Goal: Find specific page/section: Find specific page/section

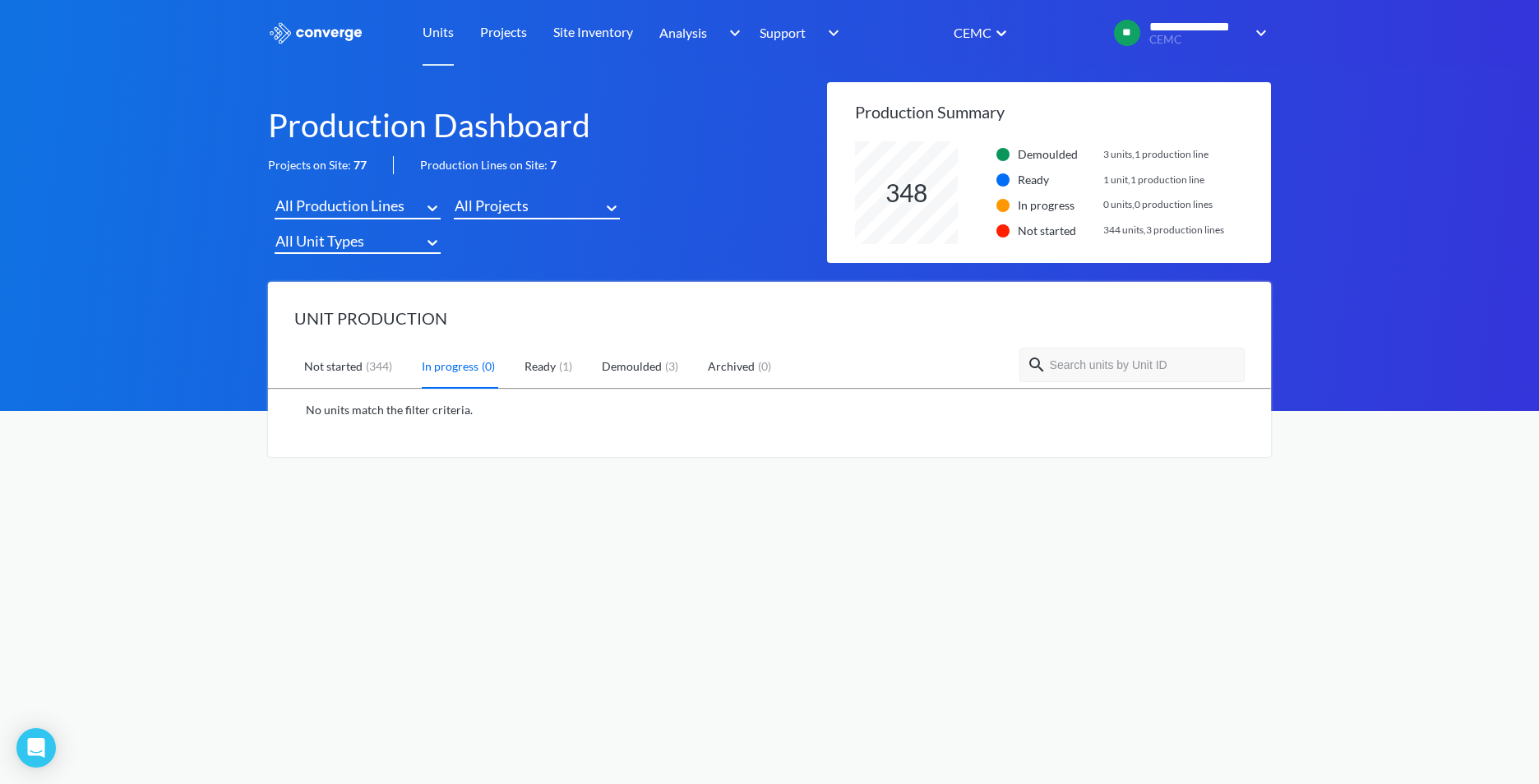
scroll to position [102, 416]
click at [493, 209] on div "All Projects" at bounding box center [491, 205] width 74 height 23
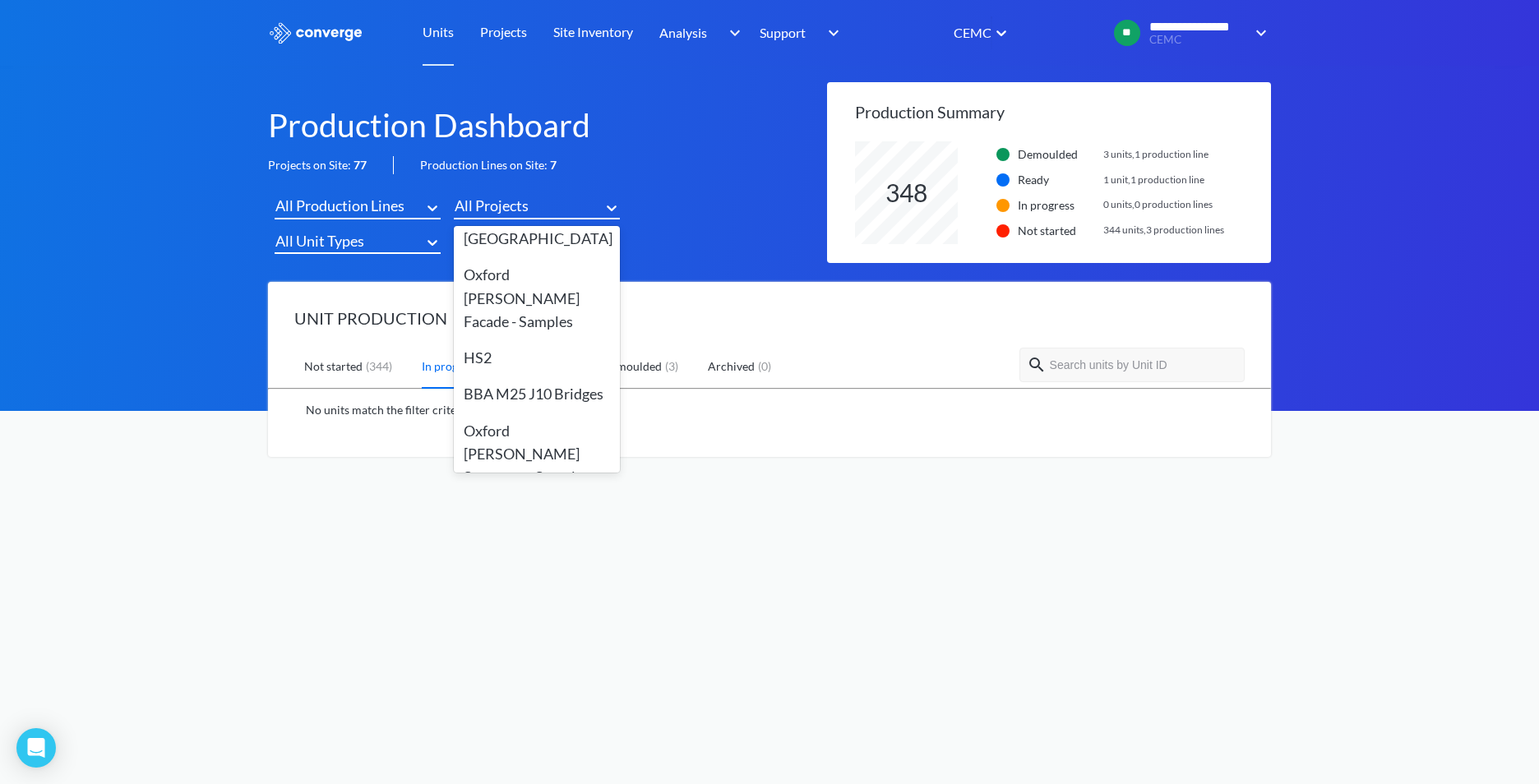
scroll to position [246, 0]
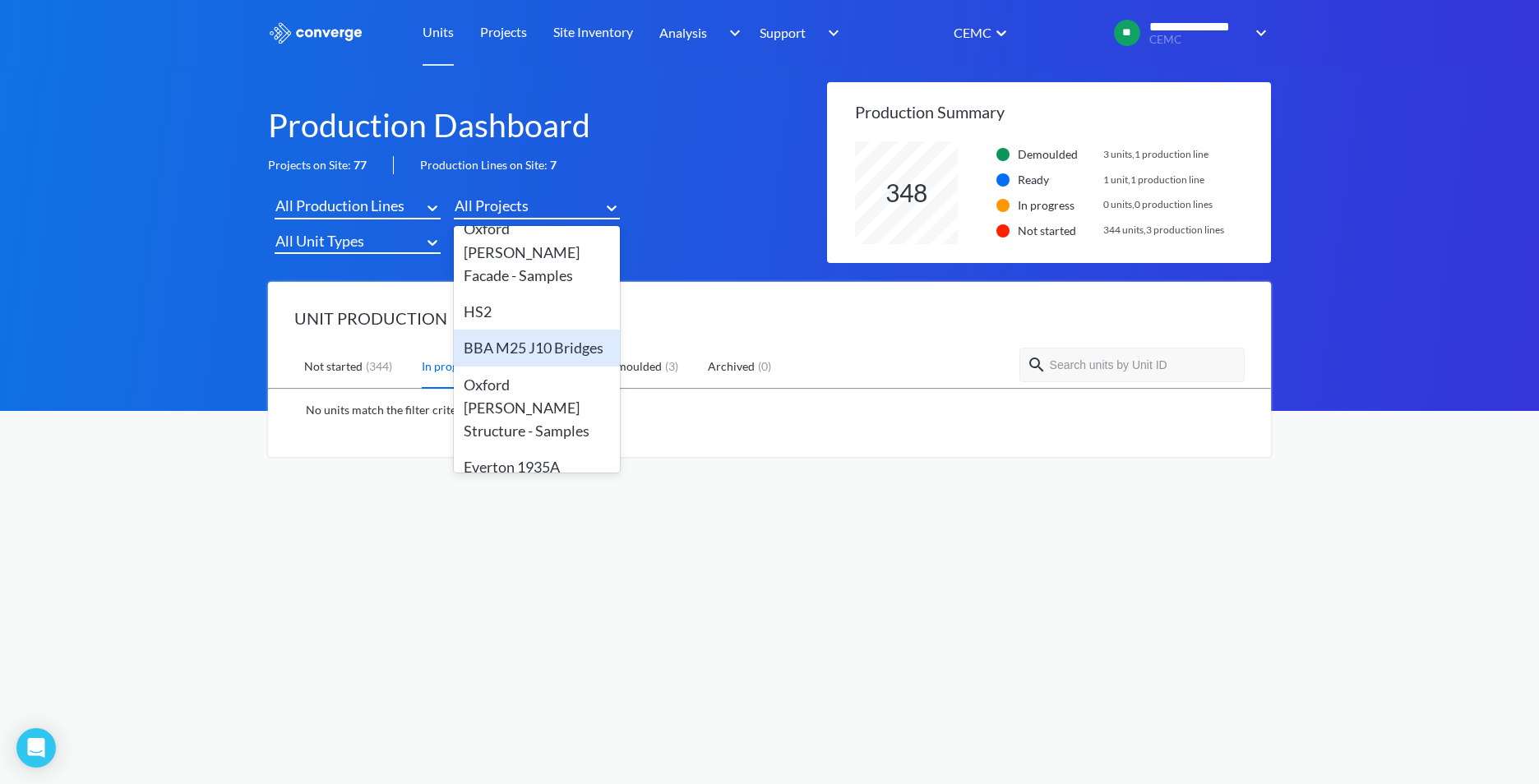
click at [517, 329] on div "BBA M25 J10 Bridges" at bounding box center [537, 347] width 166 height 36
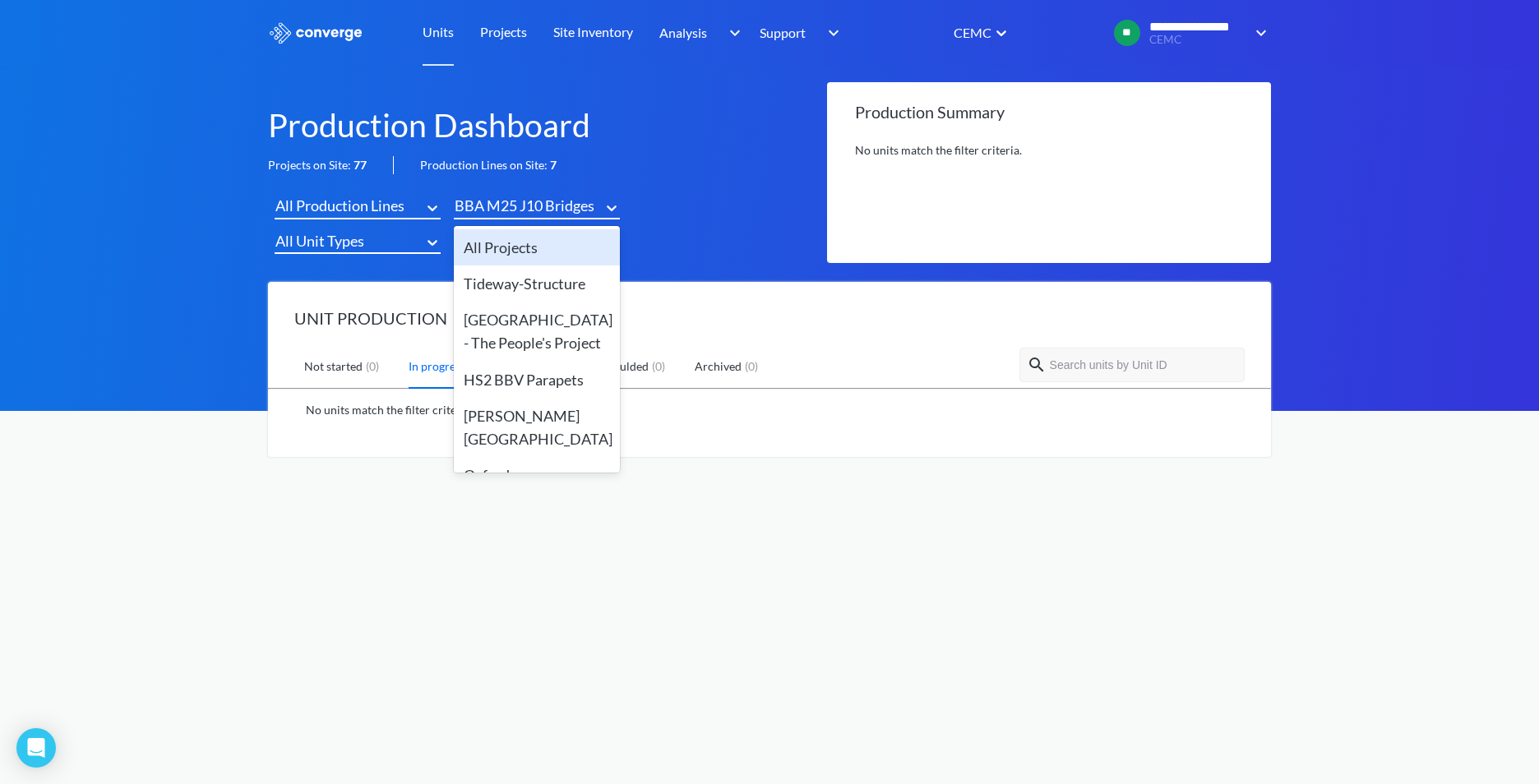
click at [529, 201] on div "BBA M25 J10 Bridges" at bounding box center [524, 205] width 140 height 23
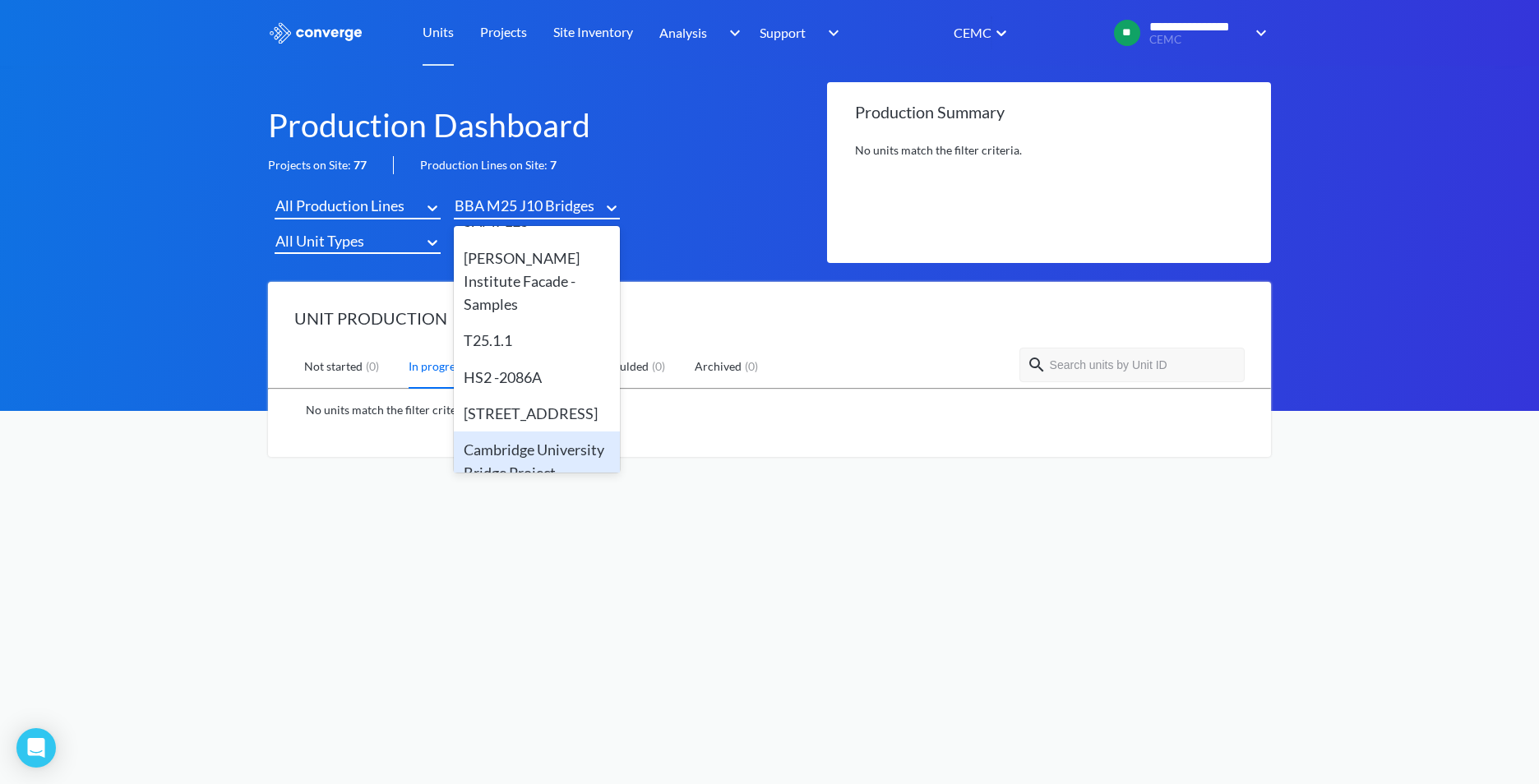
scroll to position [1479, 0]
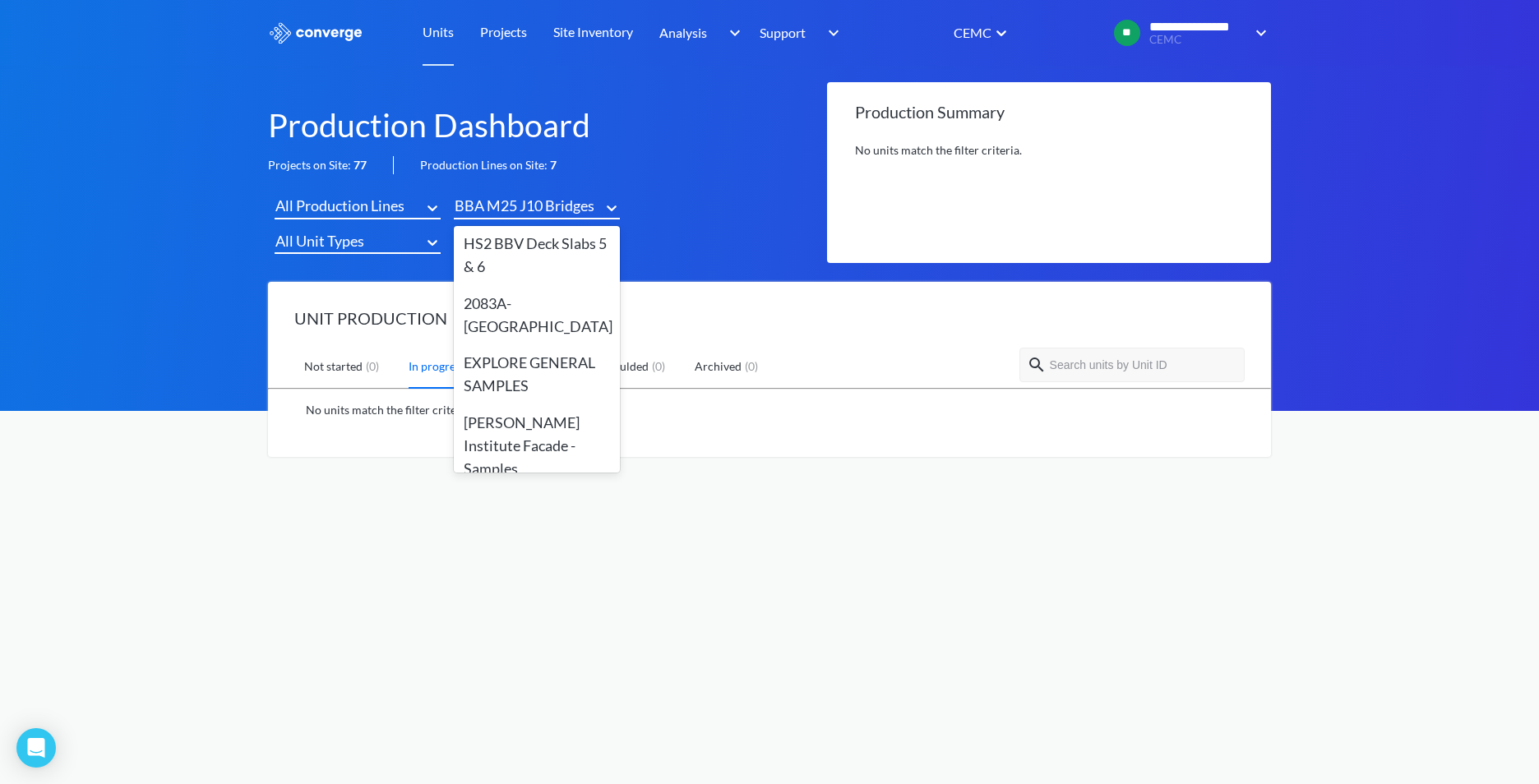
click at [522, 523] on div "HS2 -2086A" at bounding box center [537, 541] width 166 height 36
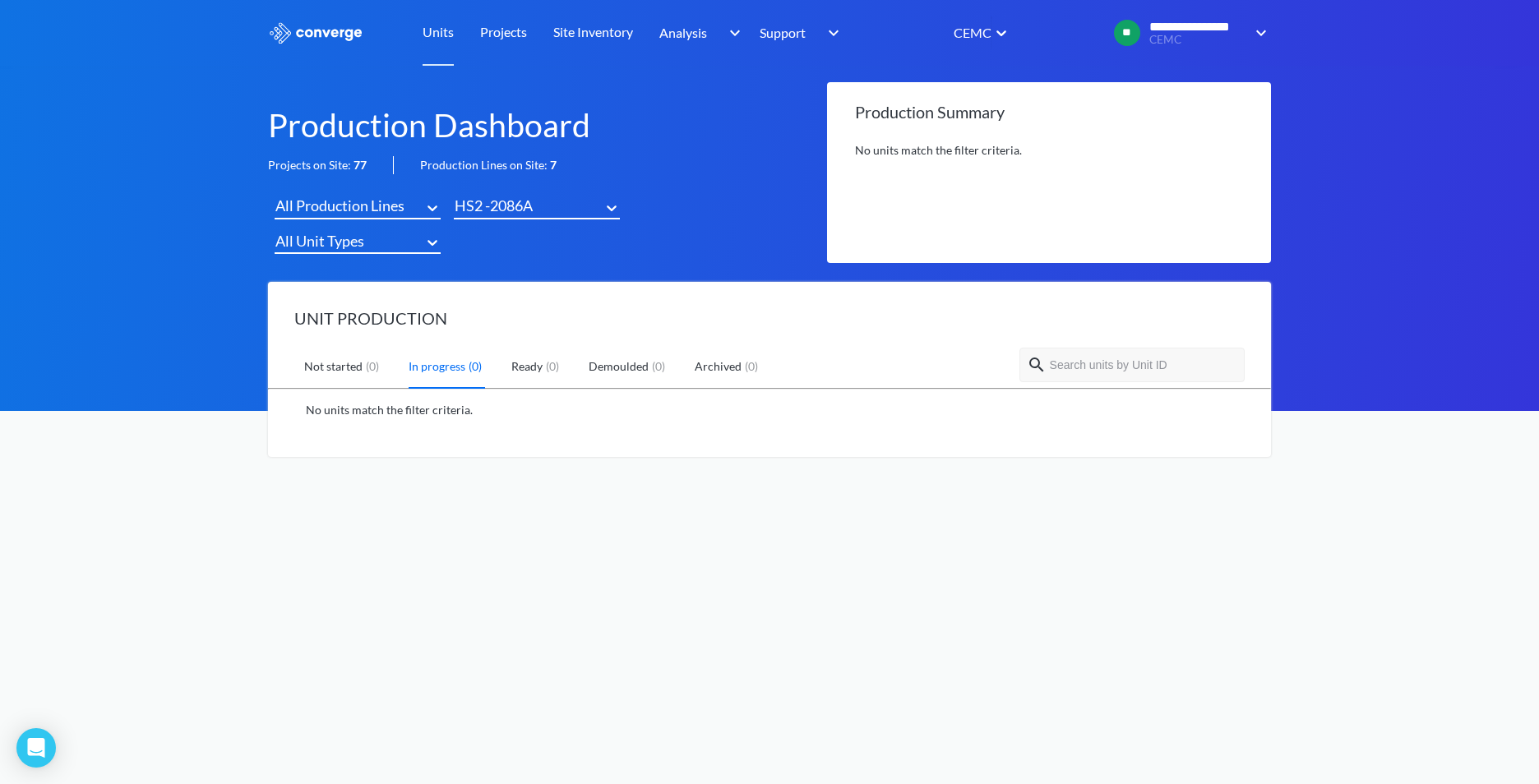
click at [499, 205] on div "HS2 -2086A" at bounding box center [494, 205] width 78 height 23
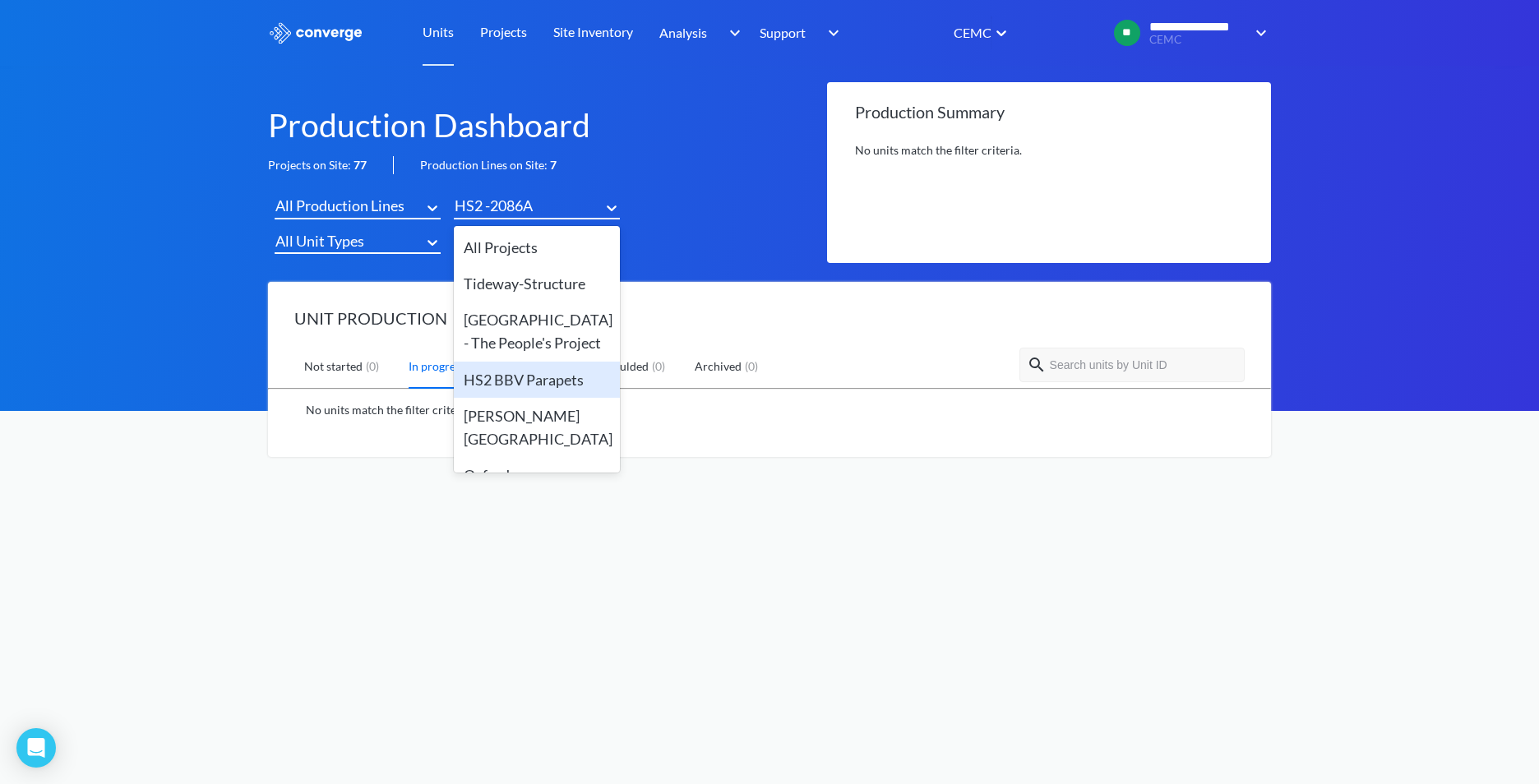
click at [516, 376] on div "HS2 BBV Parapets" at bounding box center [537, 379] width 166 height 36
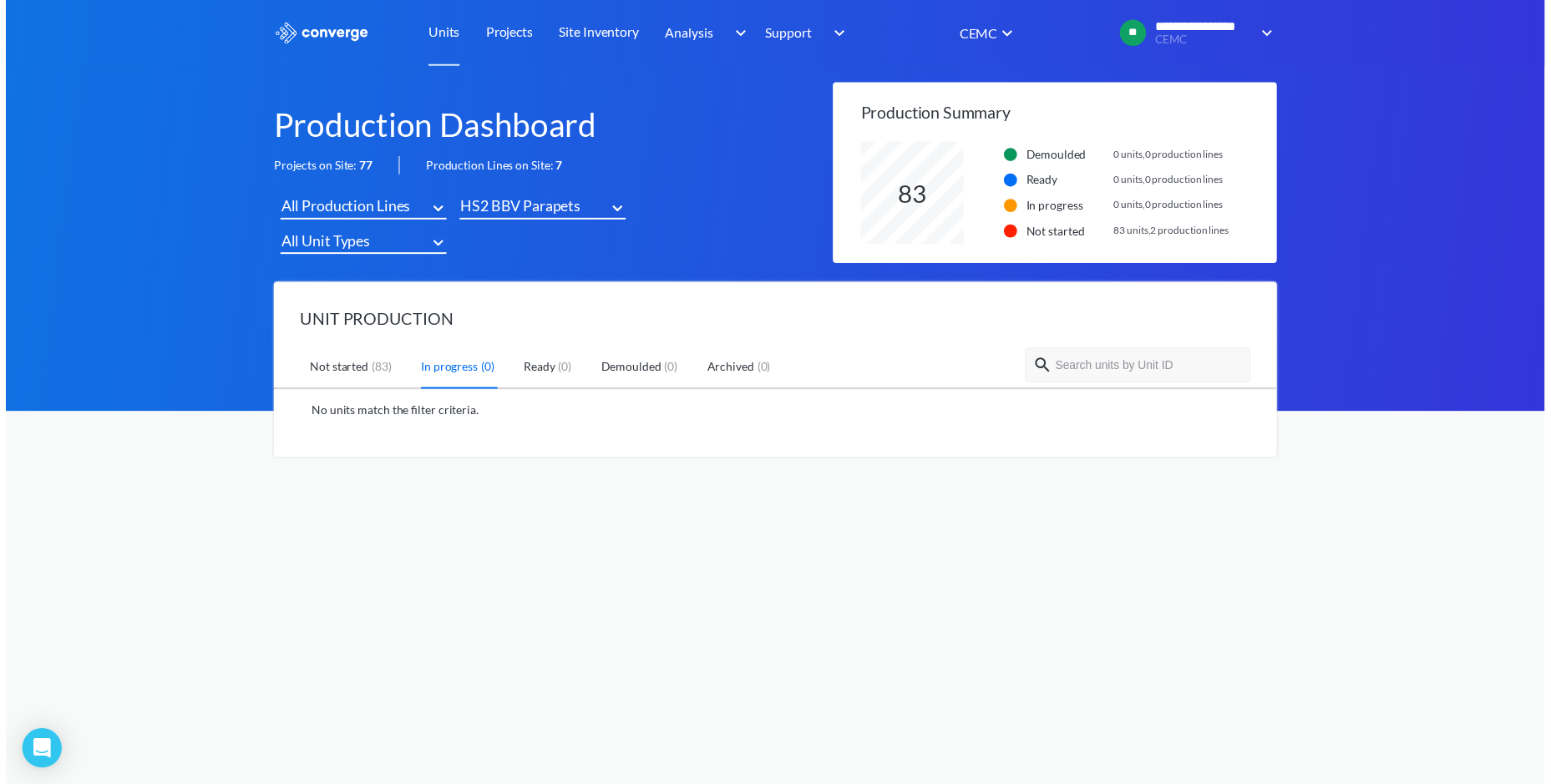
scroll to position [104, 423]
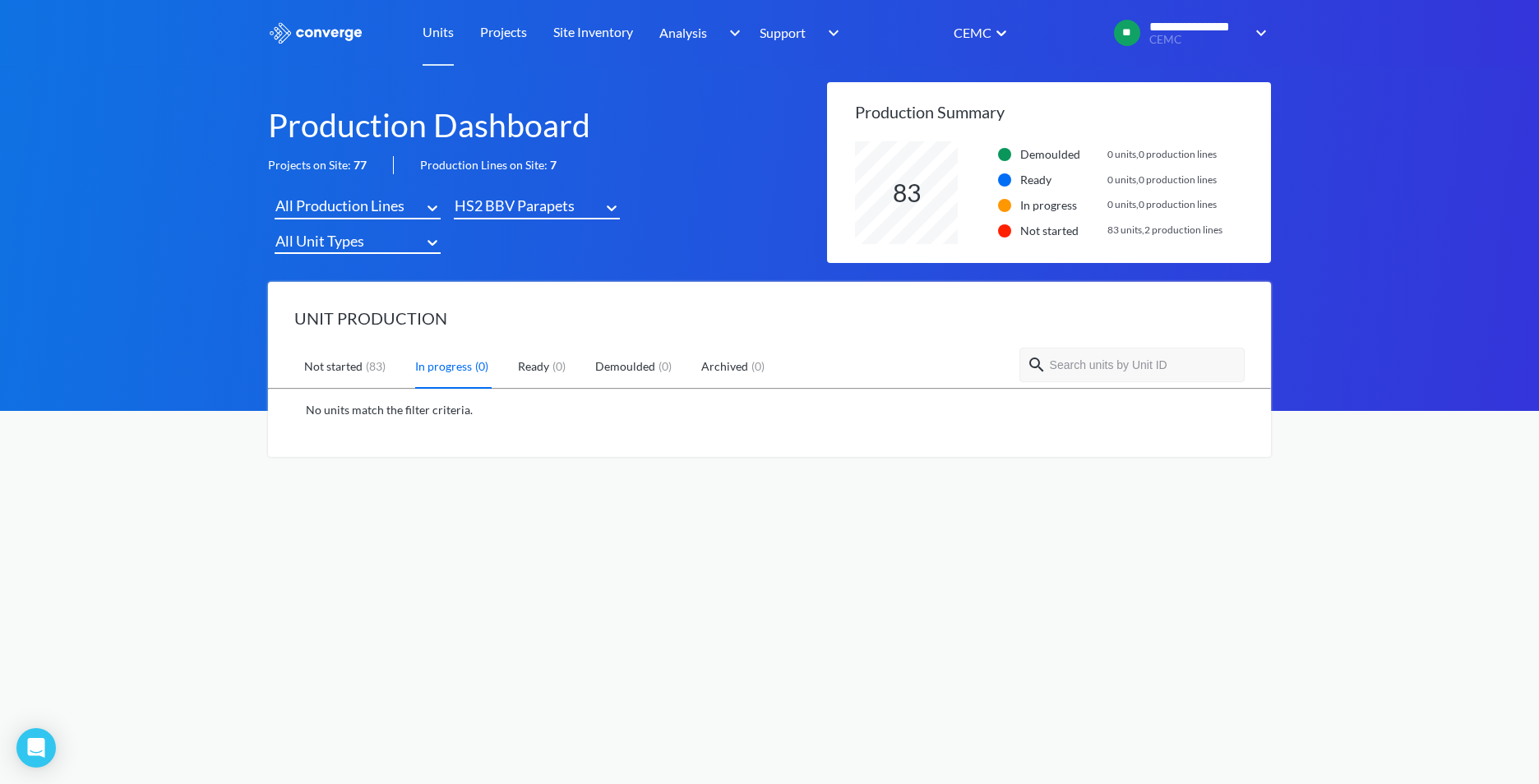
click at [333, 236] on div "All Unit Types" at bounding box center [319, 240] width 89 height 23
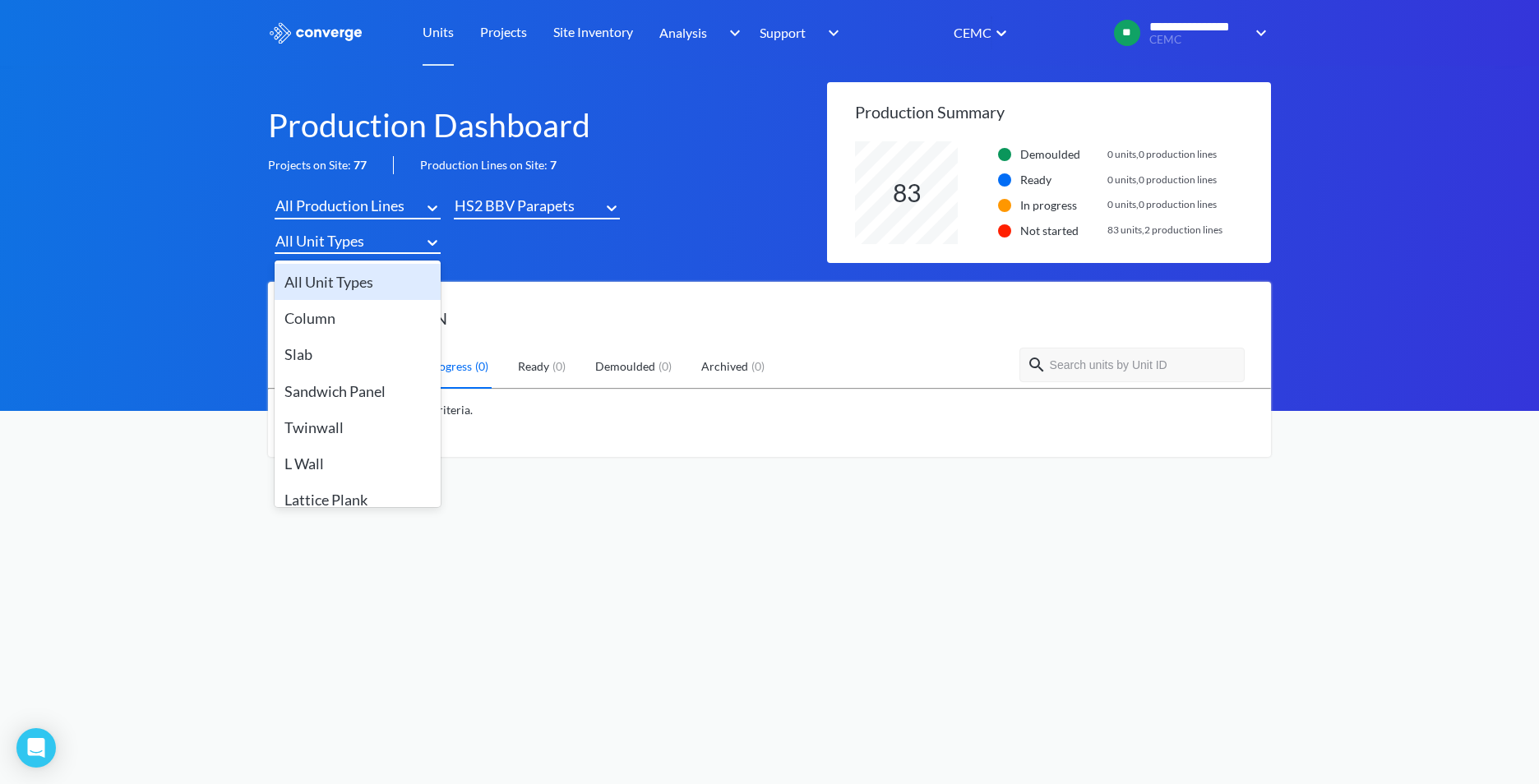
click at [338, 282] on div "All Unit Types" at bounding box center [357, 282] width 166 height 36
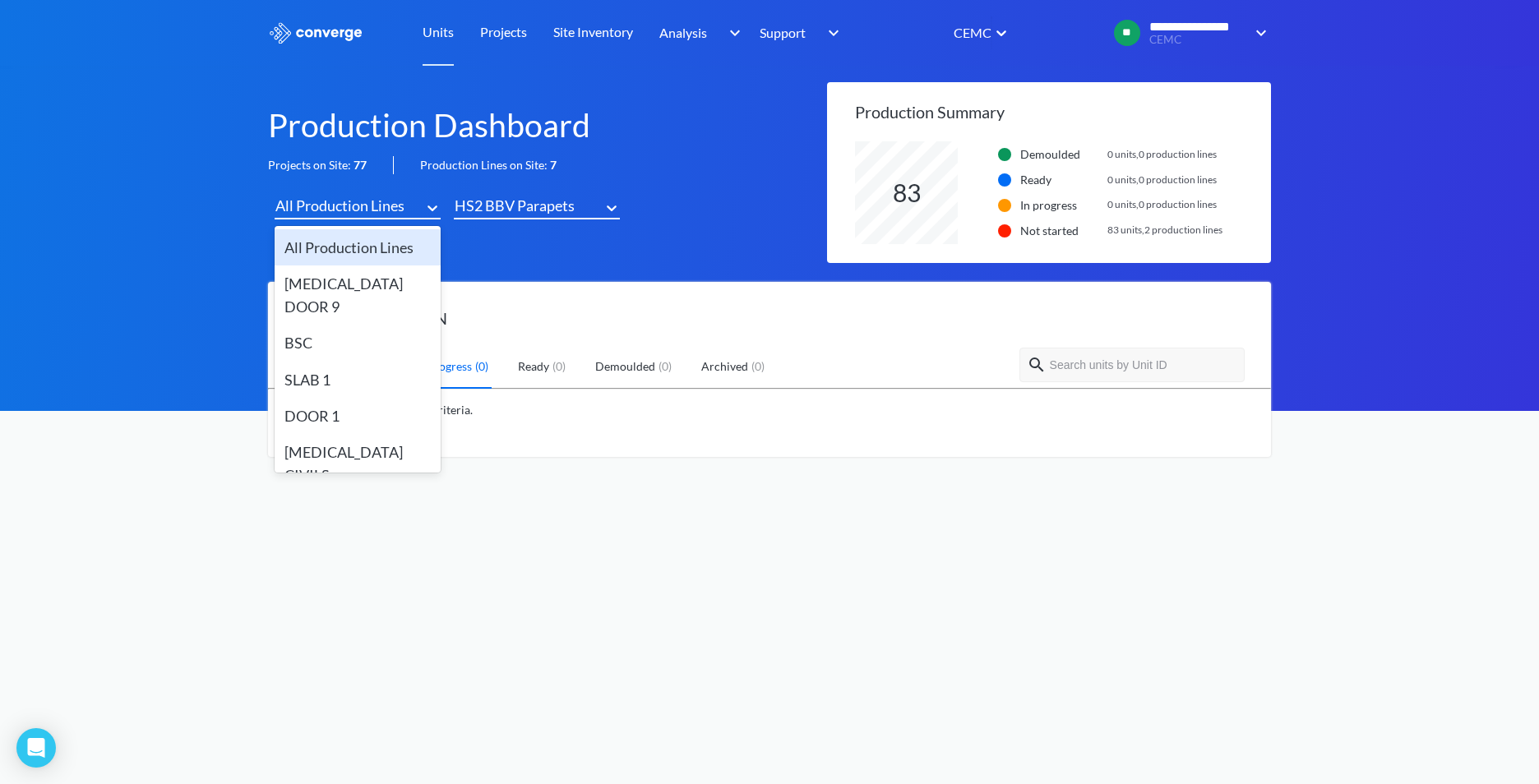
click at [339, 197] on div "All Production Lines" at bounding box center [340, 205] width 129 height 23
click at [341, 247] on div "All Production Lines" at bounding box center [357, 247] width 166 height 36
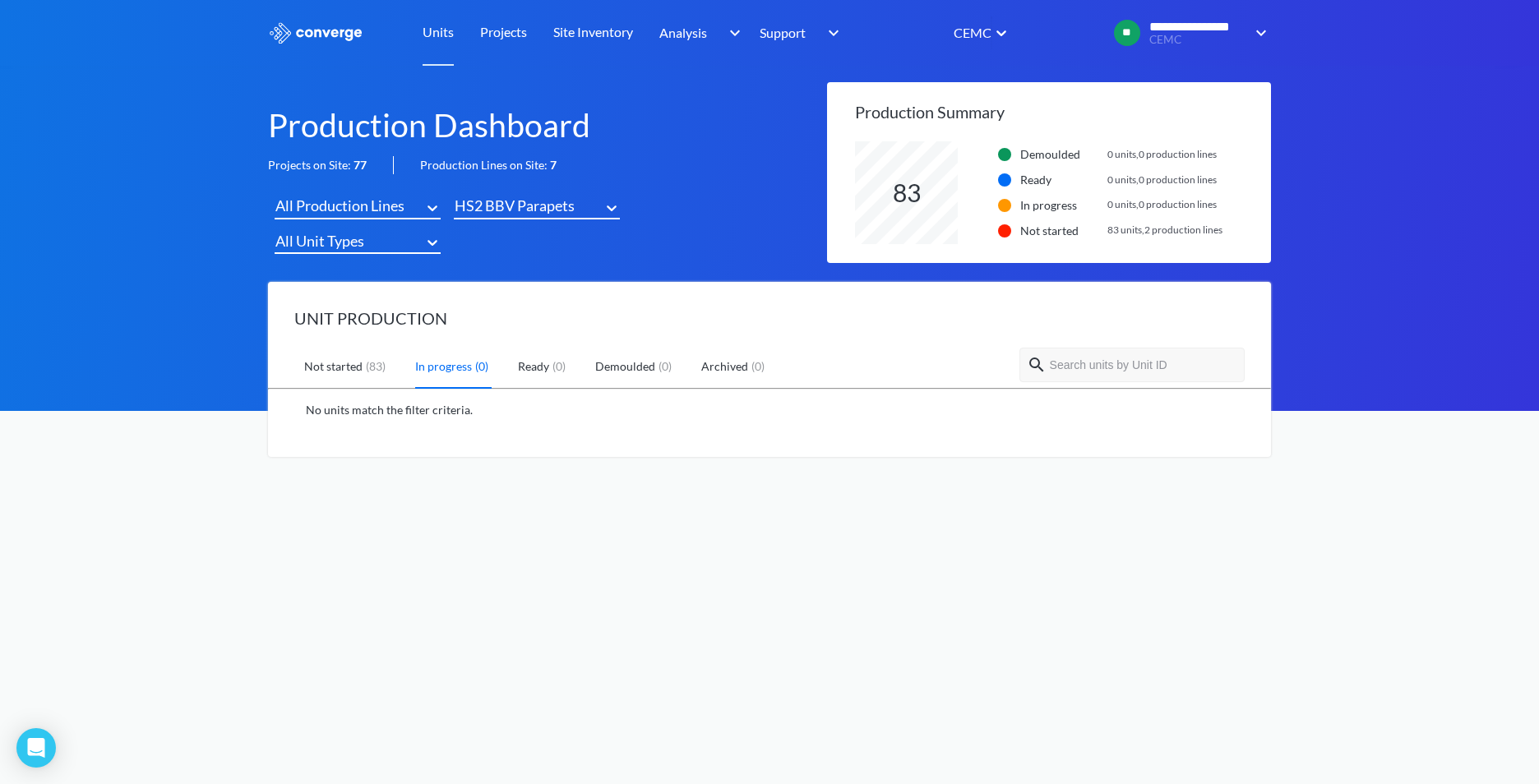
click at [496, 199] on div "HS2 BBV Parapets" at bounding box center [515, 205] width 120 height 23
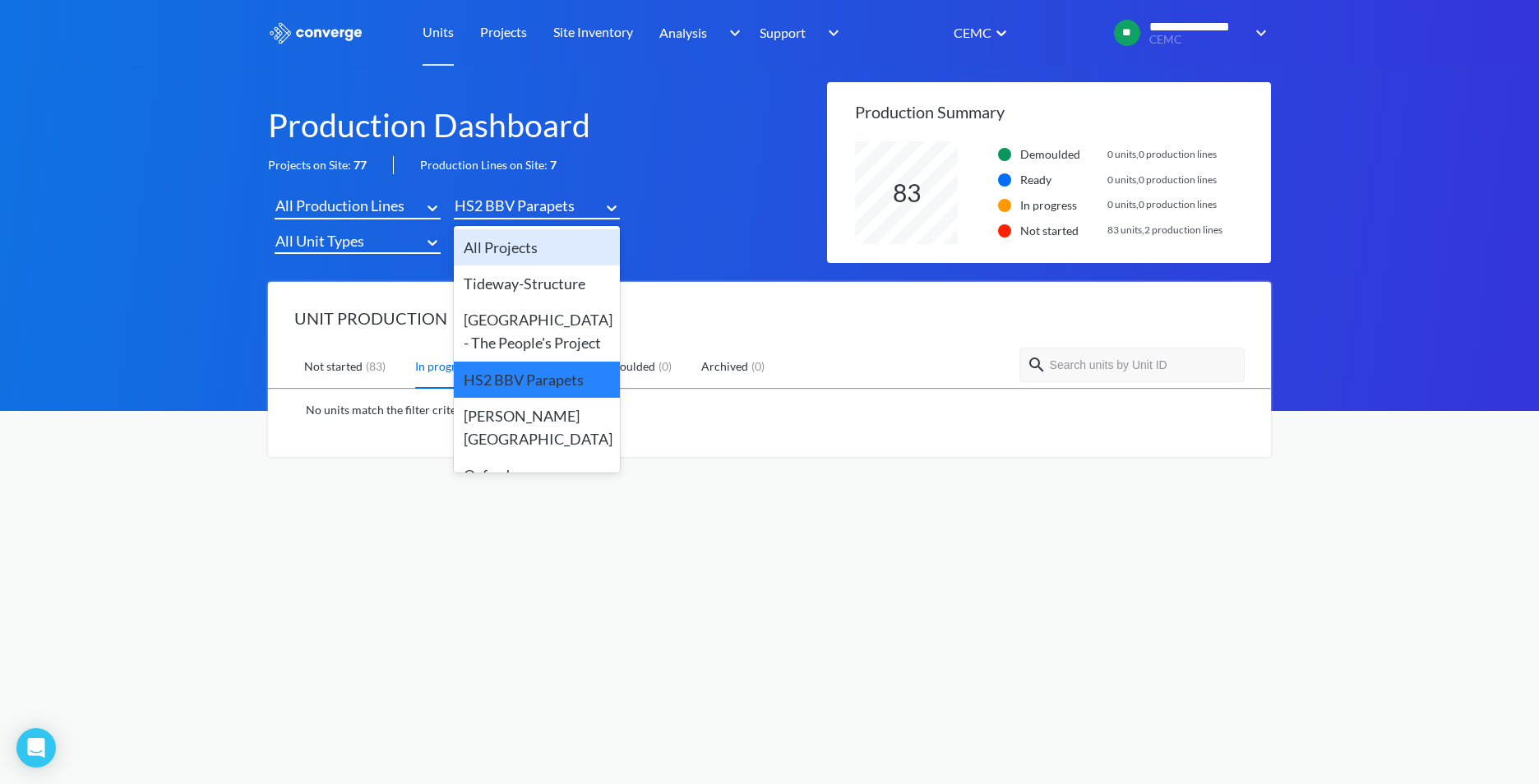
click at [511, 247] on div "All Projects" at bounding box center [537, 247] width 166 height 36
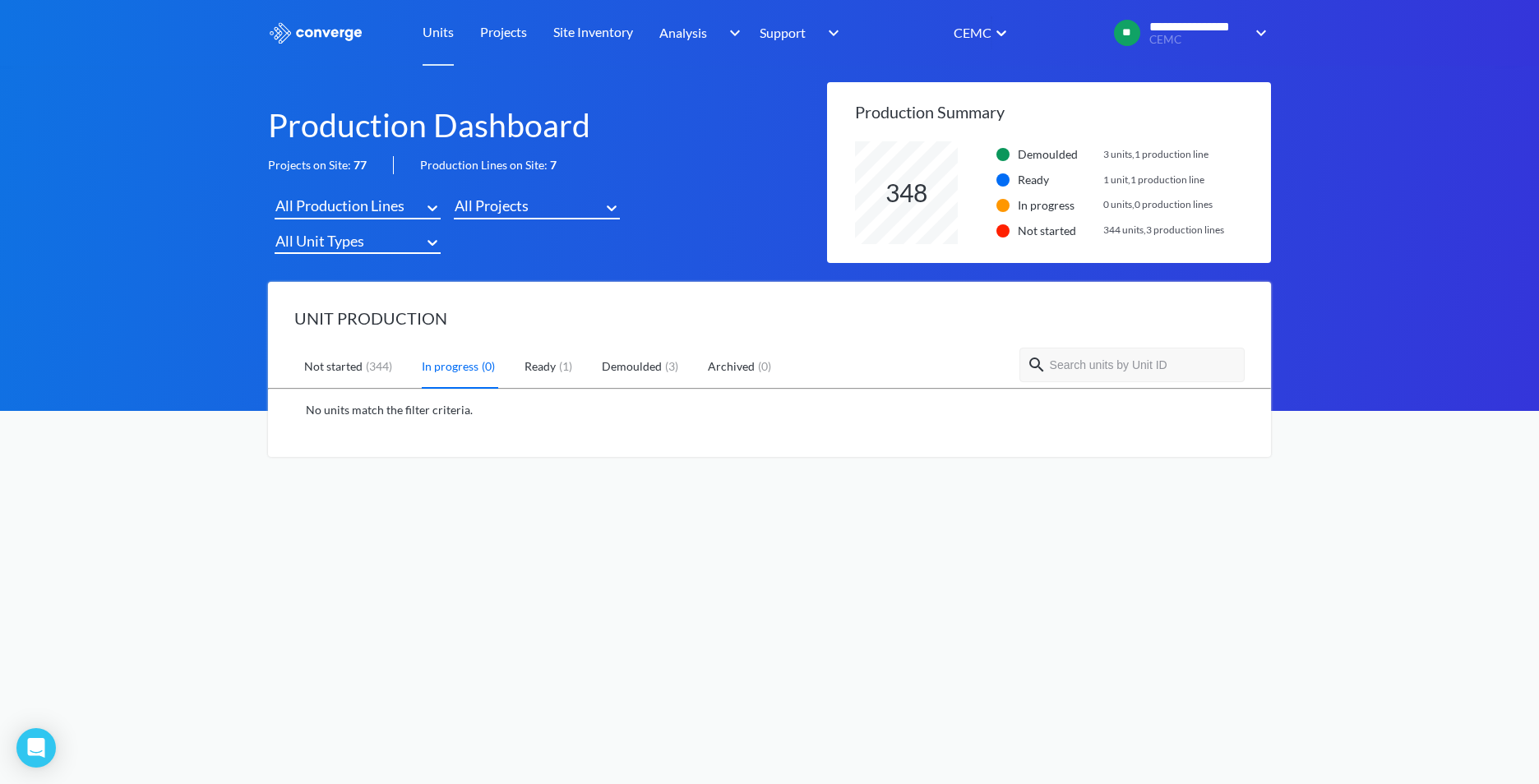
click at [616, 365] on link "Demoulded ( 3 )" at bounding box center [641, 367] width 80 height 42
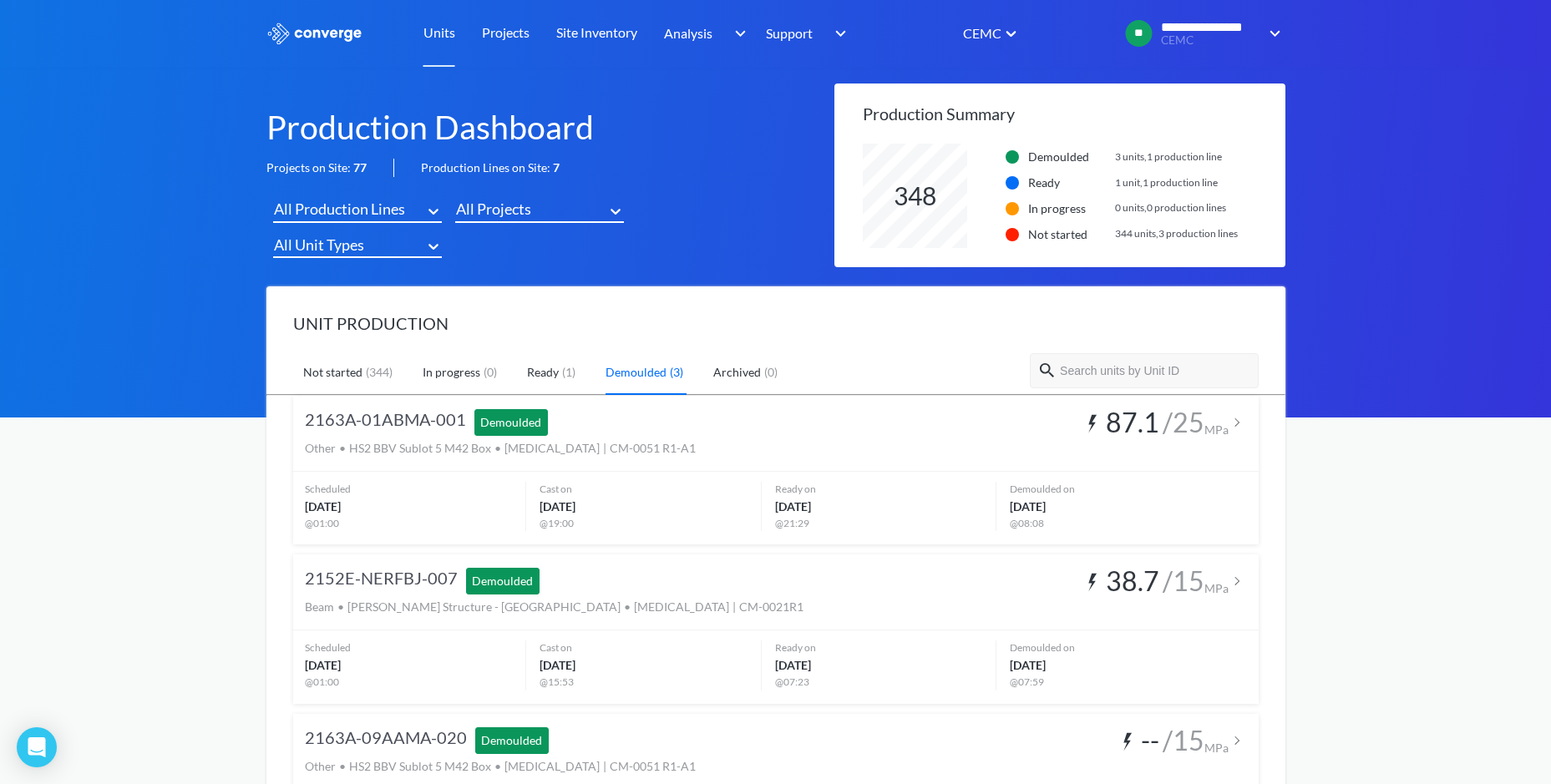
click at [534, 433] on div "Demoulded" at bounding box center [510, 423] width 73 height 27
click at [1231, 424] on img at bounding box center [1237, 422] width 16 height 16
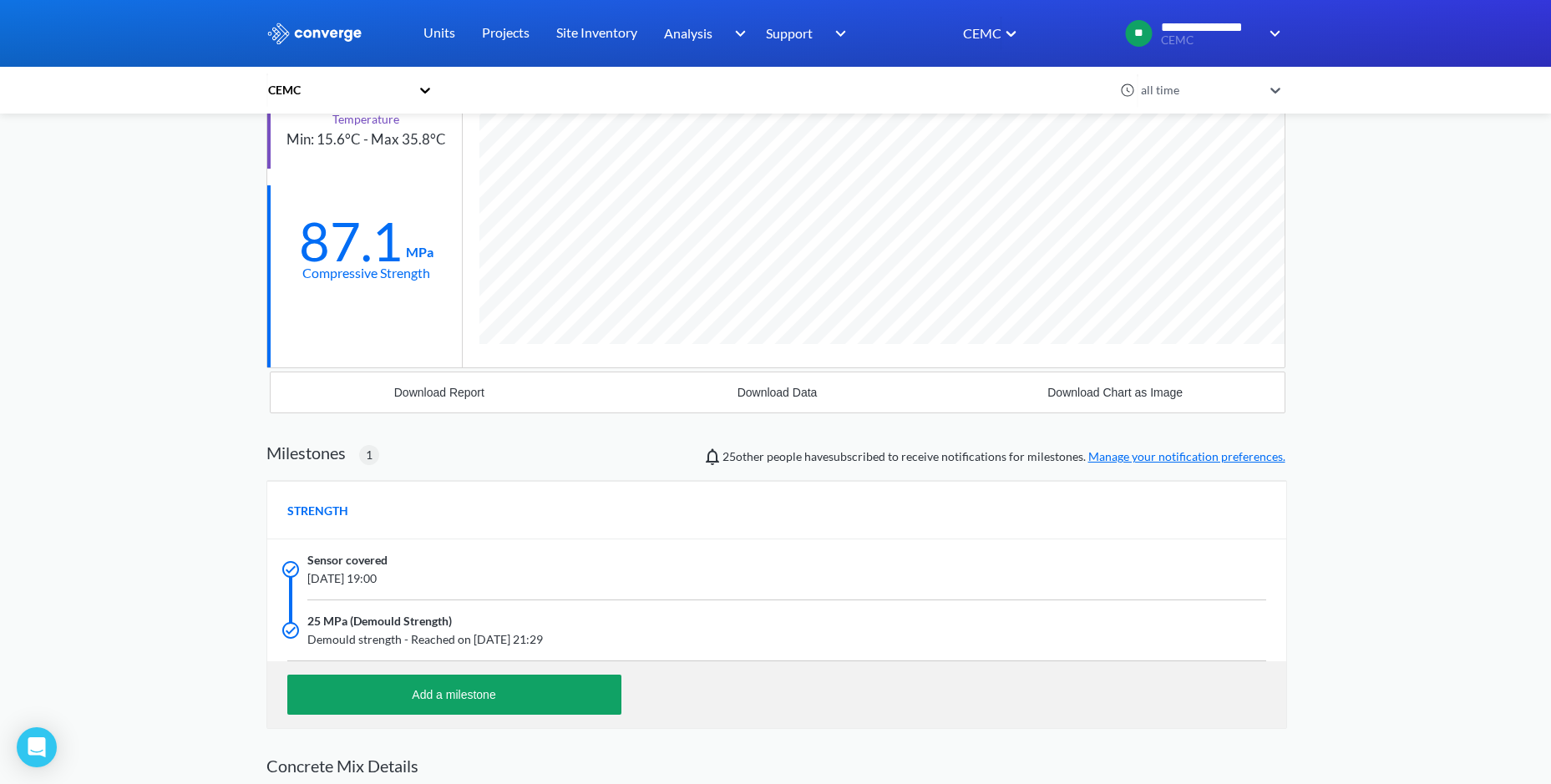
scroll to position [250, 0]
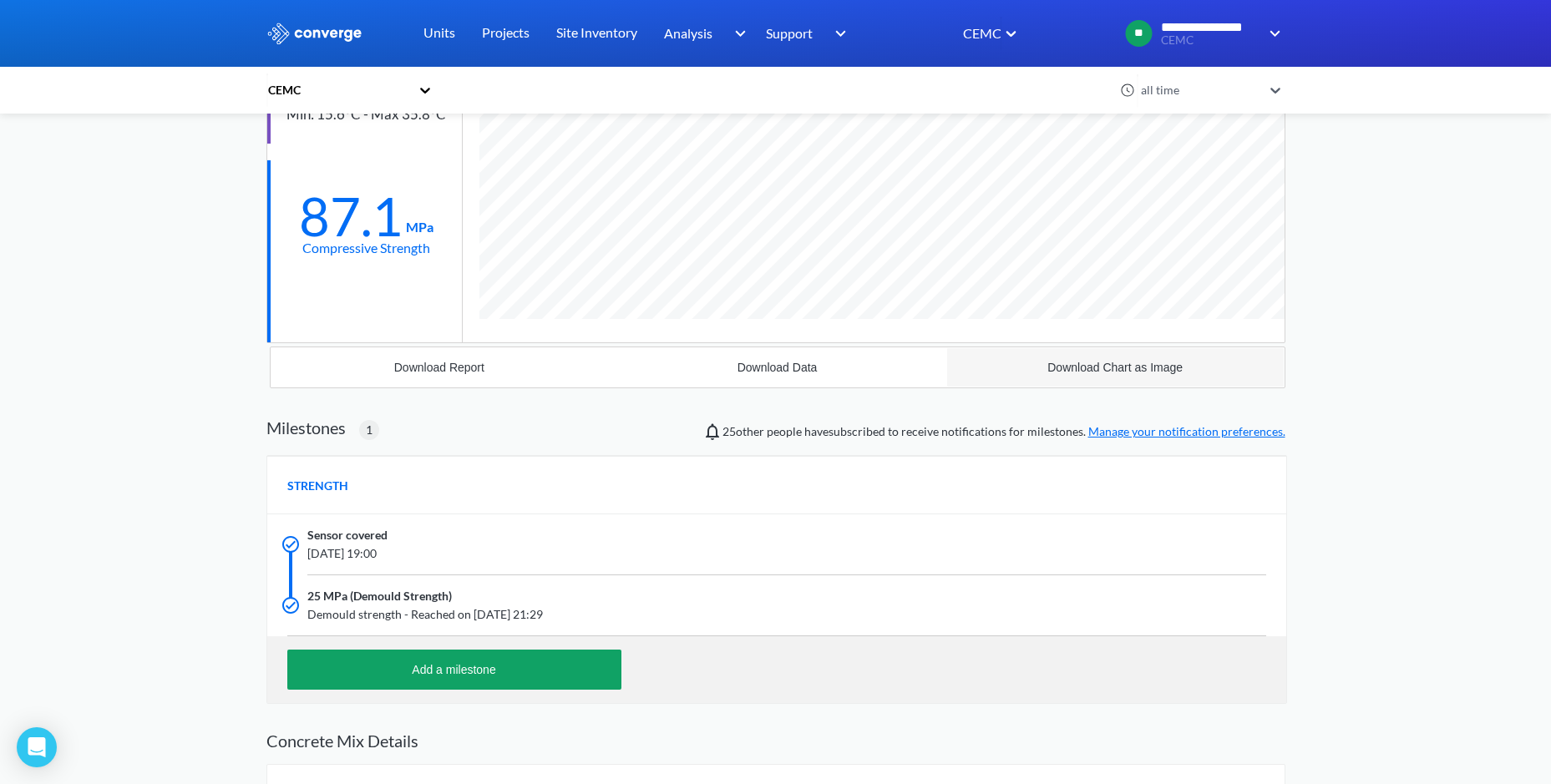
click at [1108, 380] on button "Download Chart as Image" at bounding box center [1115, 367] width 338 height 40
click at [417, 357] on button "Download Report" at bounding box center [439, 367] width 338 height 40
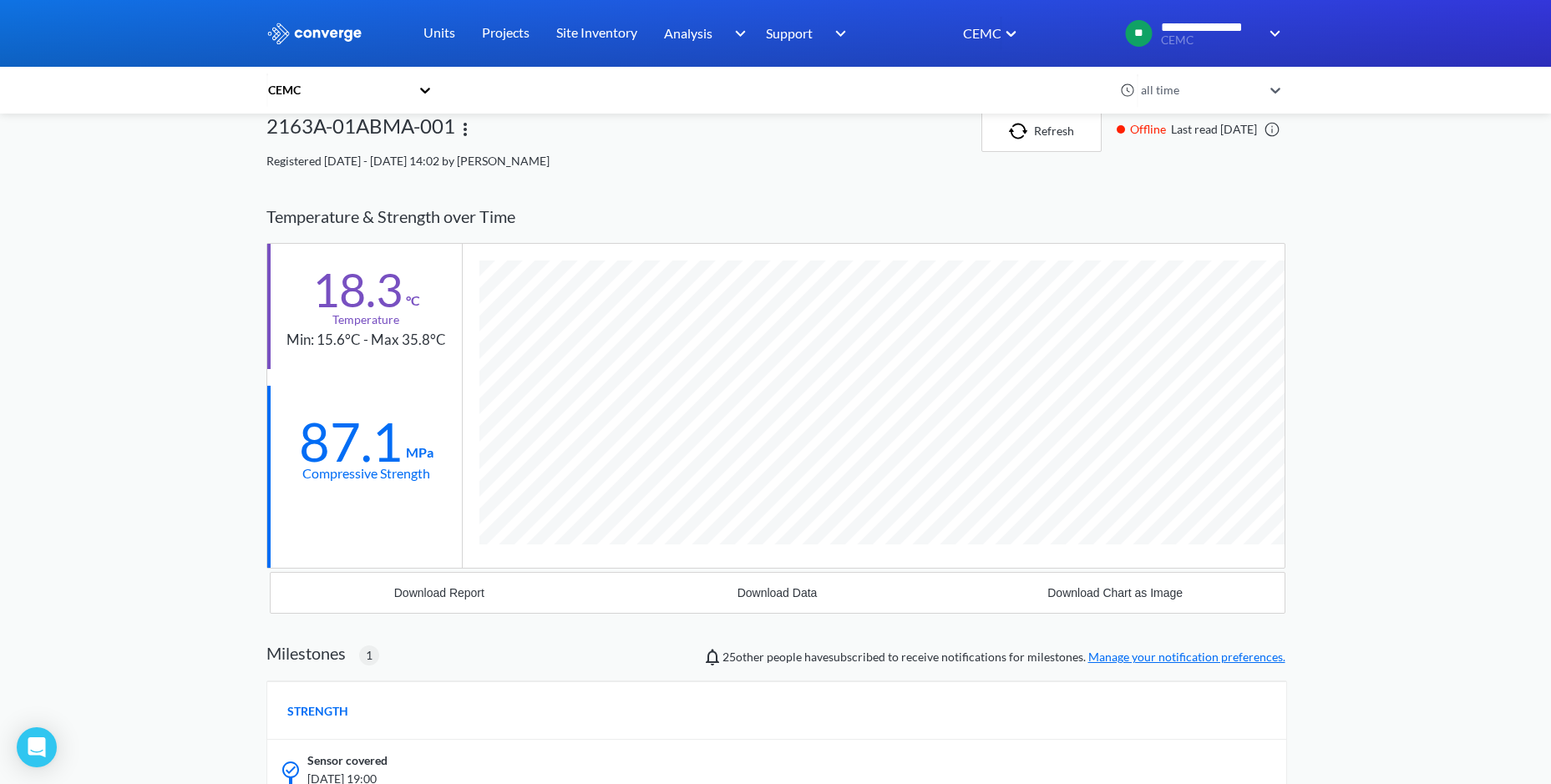
scroll to position [0, 0]
